Goal: Task Accomplishment & Management: Complete application form

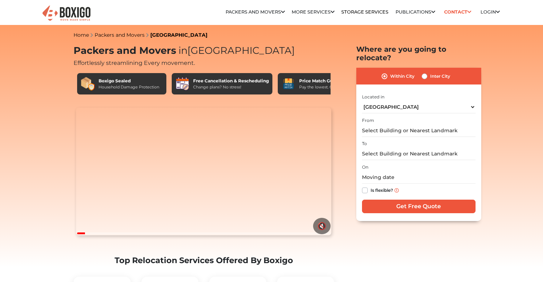
select select "[GEOGRAPHIC_DATA]"
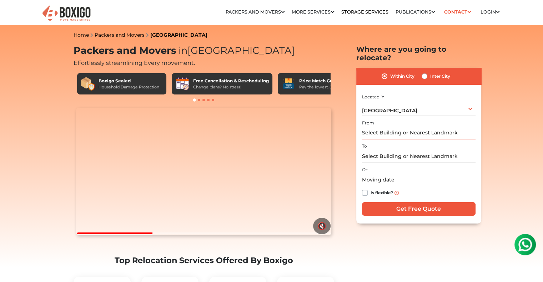
click at [388, 127] on input "text" at bounding box center [418, 133] width 113 height 12
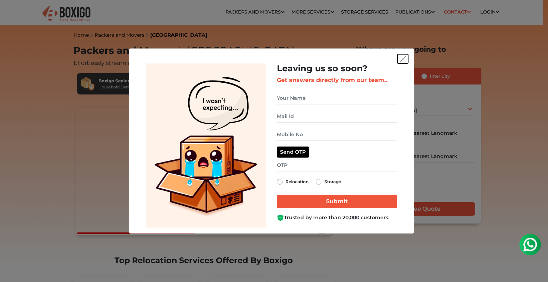
click at [397, 60] on button "get free quote dialog" at bounding box center [402, 58] width 11 height 9
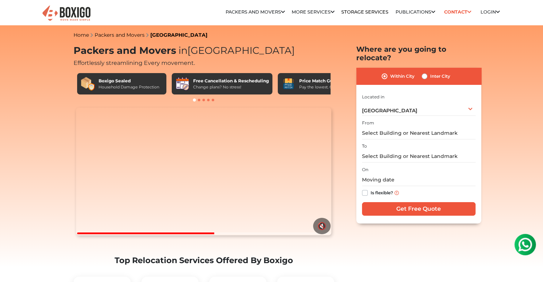
click at [390, 72] on label "Within City" at bounding box center [402, 76] width 24 height 9
click at [384, 72] on input "Within City" at bounding box center [384, 75] width 6 height 7
click at [386, 127] on input "text" at bounding box center [418, 133] width 113 height 12
click at [374, 118] on div "From" at bounding box center [418, 128] width 113 height 21
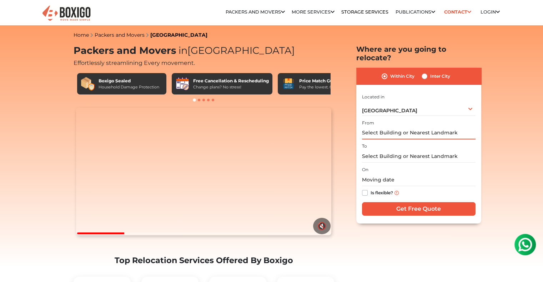
click at [373, 127] on input "text" at bounding box center [418, 133] width 113 height 12
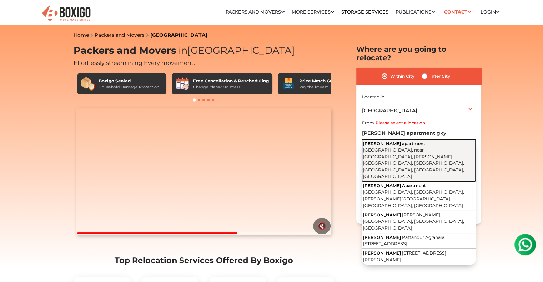
click at [434, 140] on button "[PERSON_NAME] apartment [GEOGRAPHIC_DATA], near [GEOGRAPHIC_DATA], [PERSON_NAME…" at bounding box center [418, 161] width 113 height 42
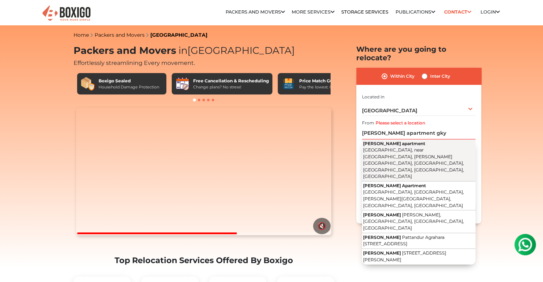
type input "[PERSON_NAME] apartment, [GEOGRAPHIC_DATA], near [GEOGRAPHIC_DATA], [PERSON_NAM…"
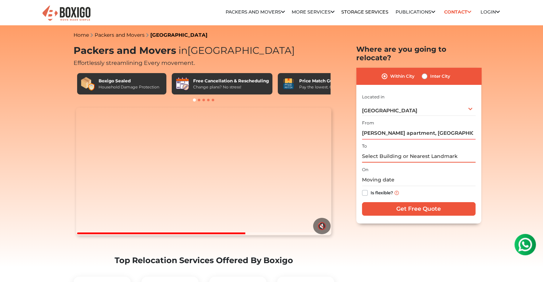
click at [404, 150] on input "text" at bounding box center [418, 156] width 113 height 12
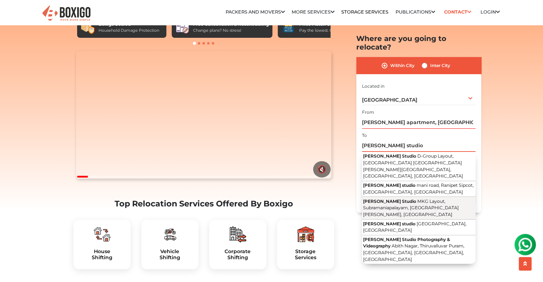
scroll to position [57, 0]
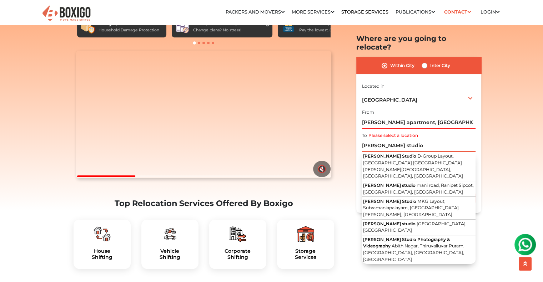
paste input "[STREET_ADDRESS][PERSON_NAME]"
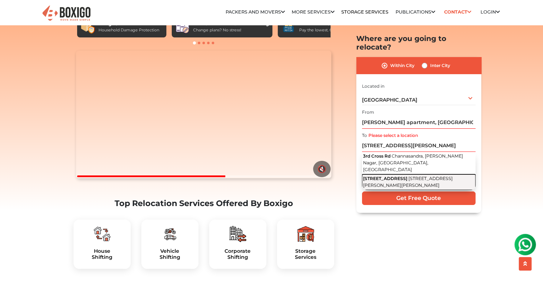
scroll to position [0, 0]
click at [400, 176] on span "[STREET_ADDRESS][PERSON_NAME][PERSON_NAME]" at bounding box center [408, 182] width 90 height 12
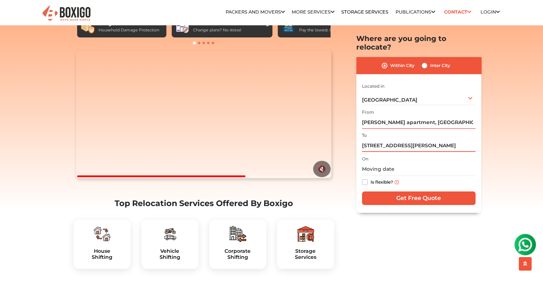
click at [375, 140] on input "[STREET_ADDRESS][PERSON_NAME]" at bounding box center [418, 146] width 113 height 12
paste input "Ground Floor, 3rd Cross"
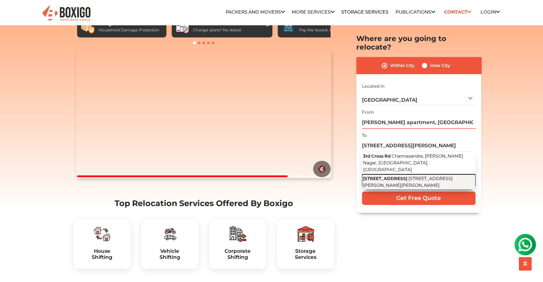
click at [381, 176] on button "[STREET_ADDRESS][PERSON_NAME]" at bounding box center [418, 182] width 113 height 16
type input "[STREET_ADDRESS][PERSON_NAME]"
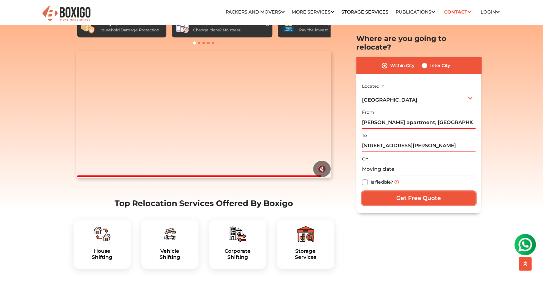
drag, startPoint x: 402, startPoint y: 193, endPoint x: 427, endPoint y: 143, distance: 55.2
click at [427, 143] on div "I am shifting my 1 BHK 2 BHK 3 BHK 3 + BHK FEW ITEMS FEW ITEMS 1 BHK 2 BHK 3 BH…" at bounding box center [418, 145] width 113 height 126
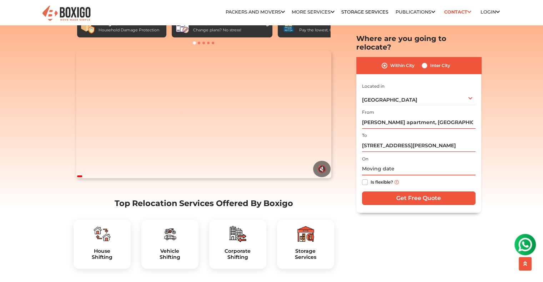
click at [380, 164] on input "text" at bounding box center [418, 169] width 113 height 12
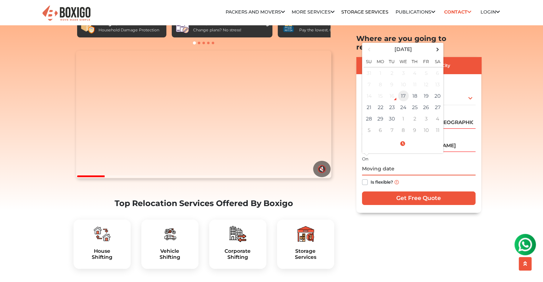
click at [405, 90] on td "17" at bounding box center [402, 95] width 11 height 11
click at [387, 183] on div "I am shifting my 1 BHK 2 BHK 3 BHK 3 + BHK FEW ITEMS FEW ITEMS 1 BHK 2 BHK 3 BH…" at bounding box center [418, 145] width 113 height 126
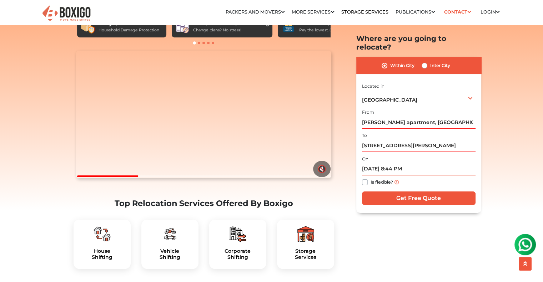
click at [404, 163] on input "[DATE] 8:44 PM" at bounding box center [418, 169] width 113 height 12
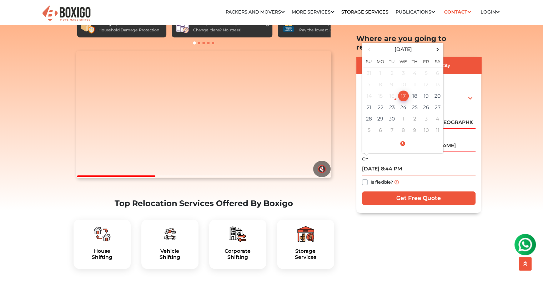
click at [402, 90] on td "17" at bounding box center [402, 95] width 11 height 11
click at [371, 164] on input "[DATE] 8:44 PM" at bounding box center [418, 169] width 113 height 12
type input "[DATE] 8:44 PM"
click at [400, 164] on input "[DATE] 8:44 PM" at bounding box center [418, 169] width 113 height 12
